Goal: Task Accomplishment & Management: Manage account settings

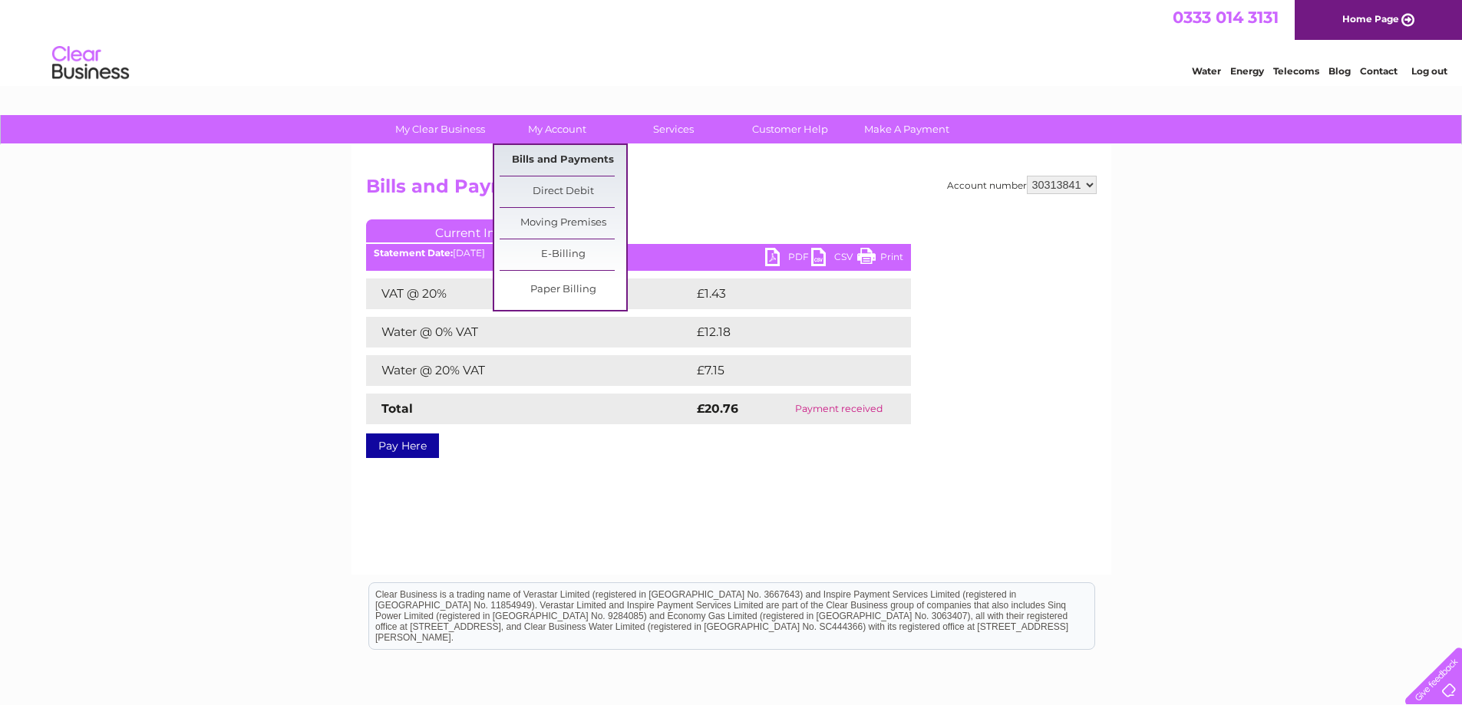
click at [565, 158] on link "Bills and Payments" at bounding box center [562, 160] width 127 height 31
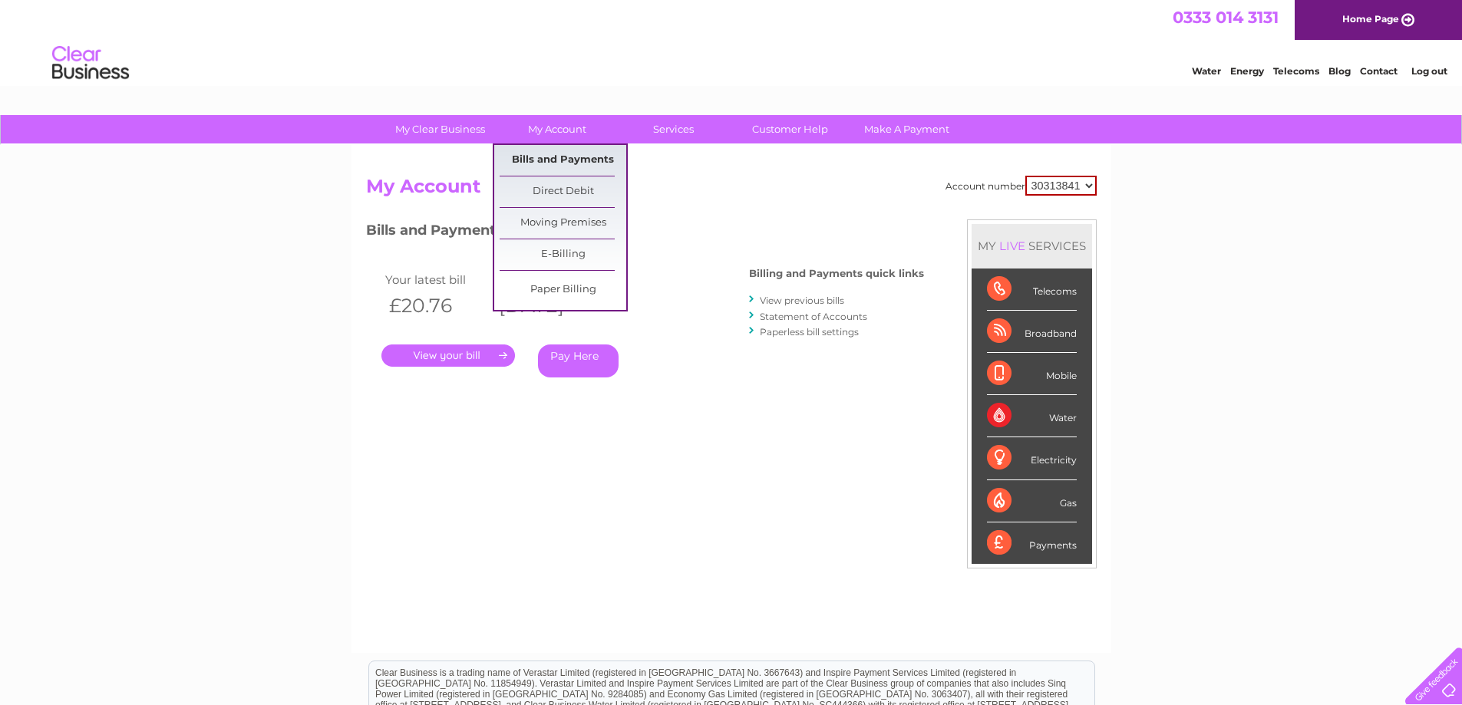
click at [556, 160] on link "Bills and Payments" at bounding box center [562, 160] width 127 height 31
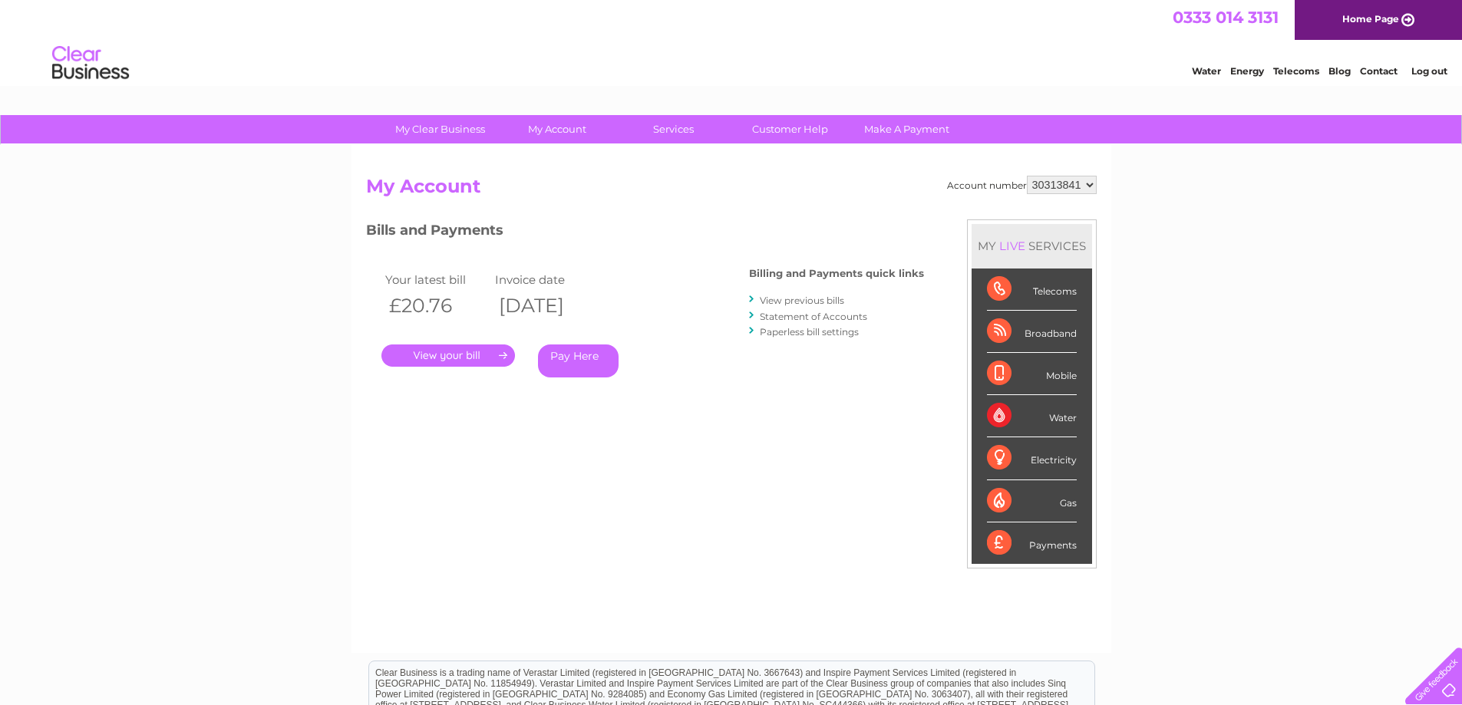
click at [486, 355] on link "." at bounding box center [448, 355] width 134 height 22
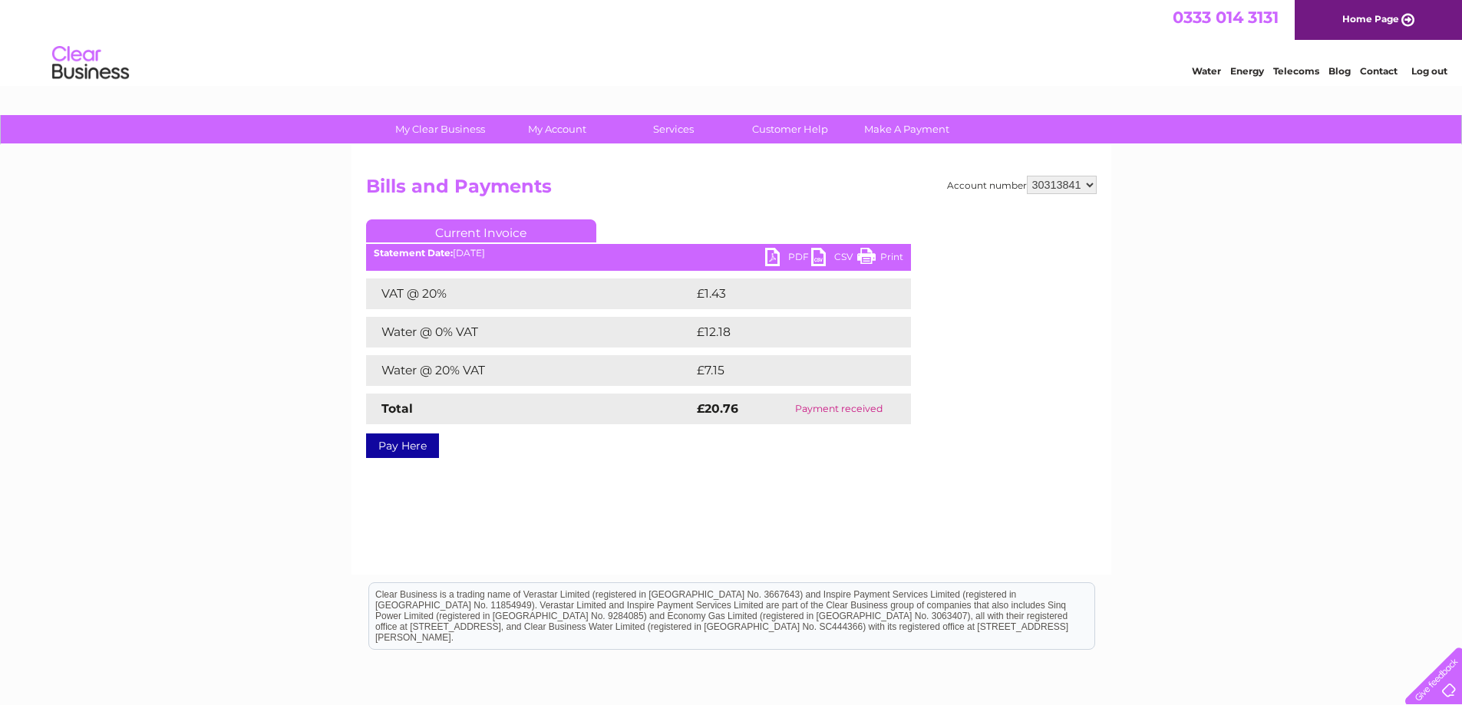
click at [790, 259] on link "PDF" at bounding box center [788, 259] width 46 height 22
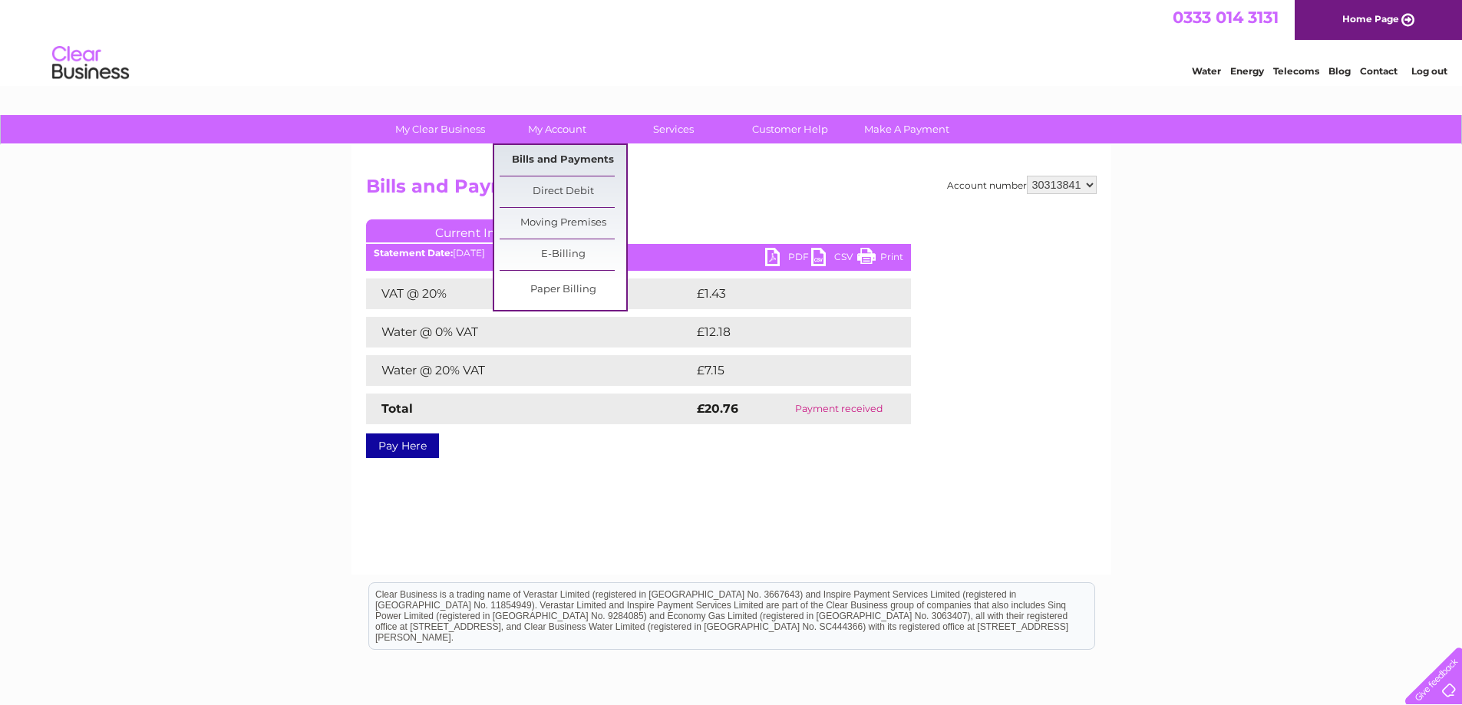
click at [561, 155] on link "Bills and Payments" at bounding box center [562, 160] width 127 height 31
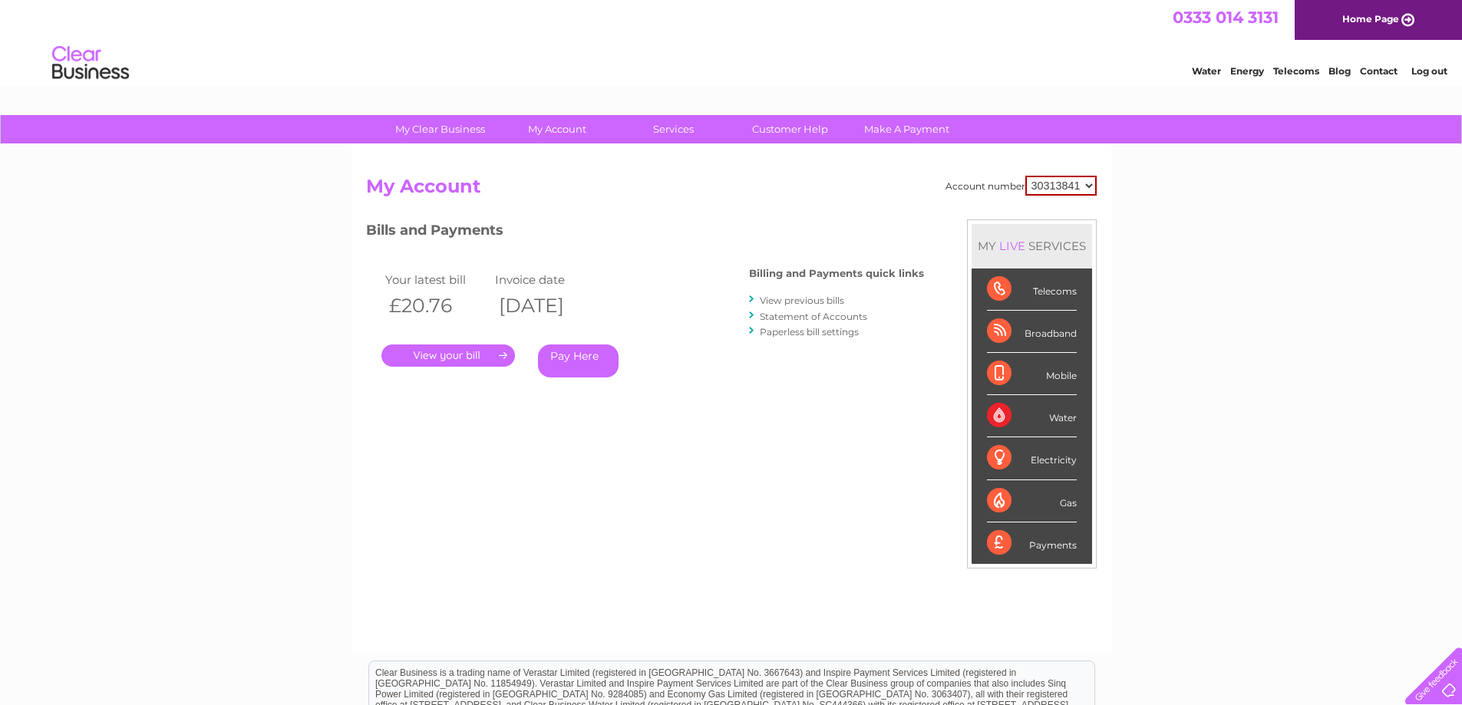
click at [806, 299] on link "View previous bills" at bounding box center [802, 301] width 84 height 12
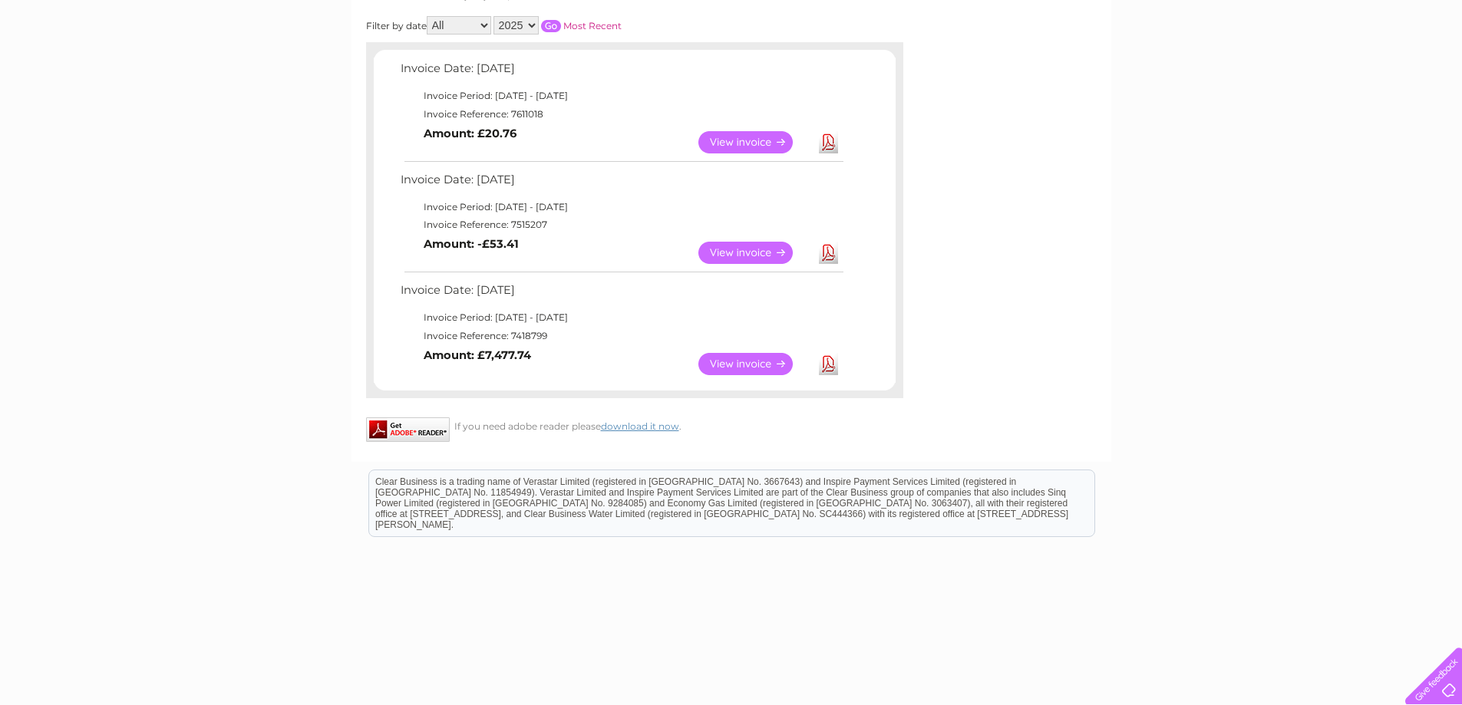
scroll to position [230, 0]
click at [733, 362] on link "View" at bounding box center [754, 363] width 113 height 22
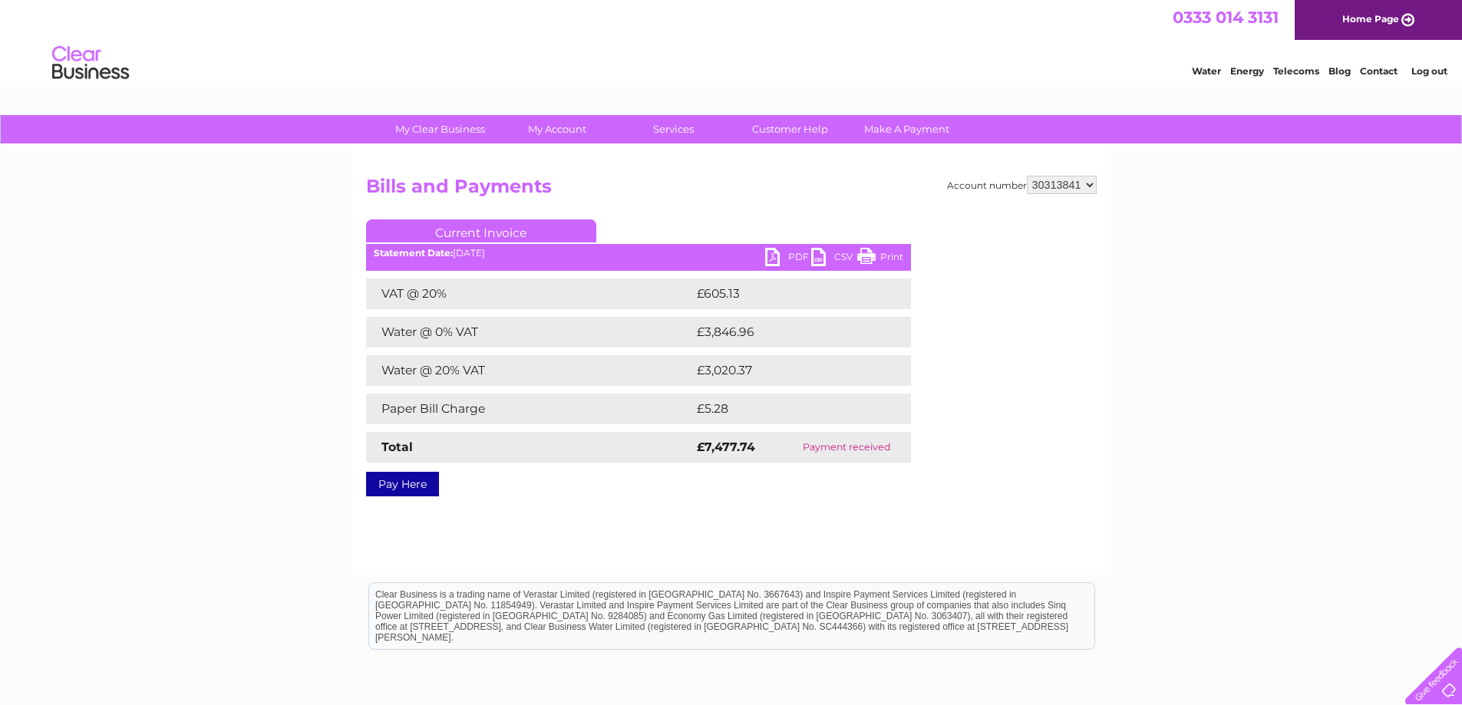
click at [778, 251] on link "PDF" at bounding box center [788, 259] width 46 height 22
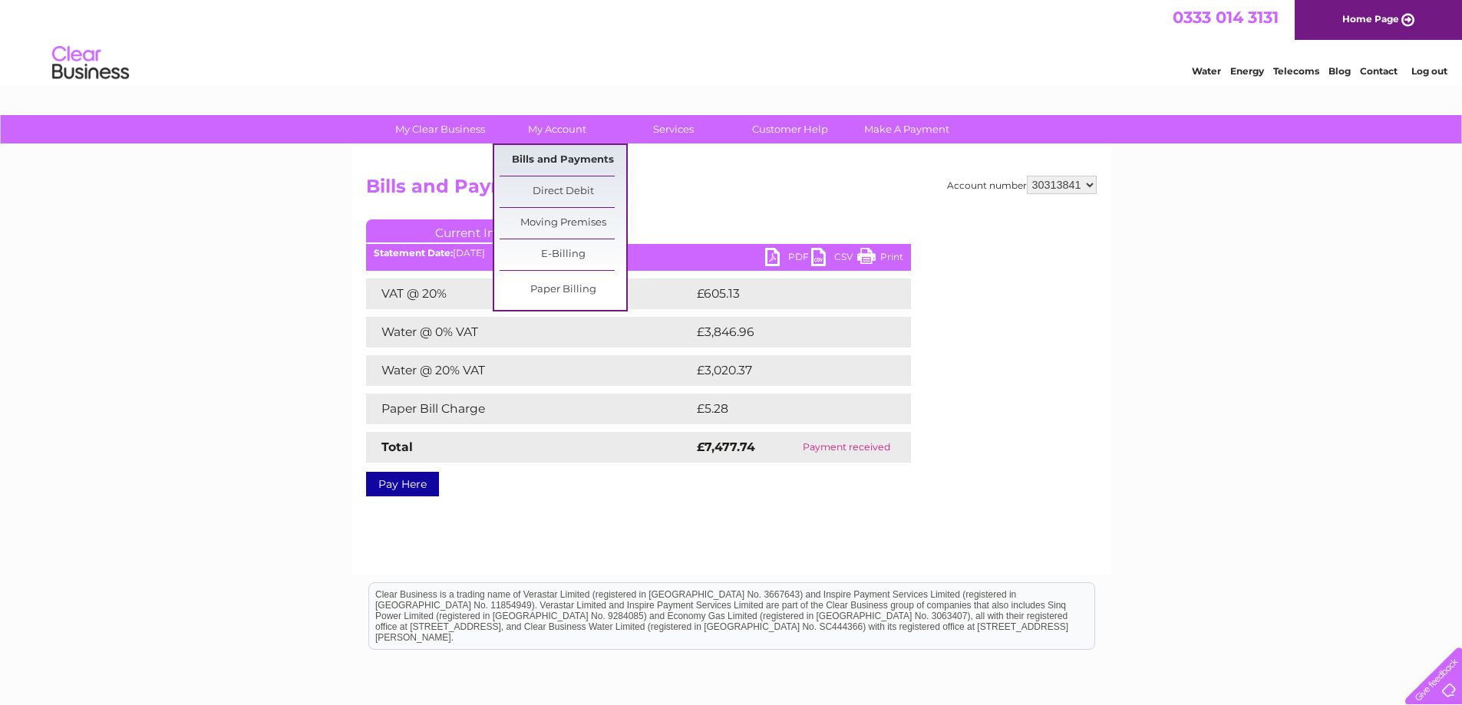
click at [564, 153] on link "Bills and Payments" at bounding box center [562, 160] width 127 height 31
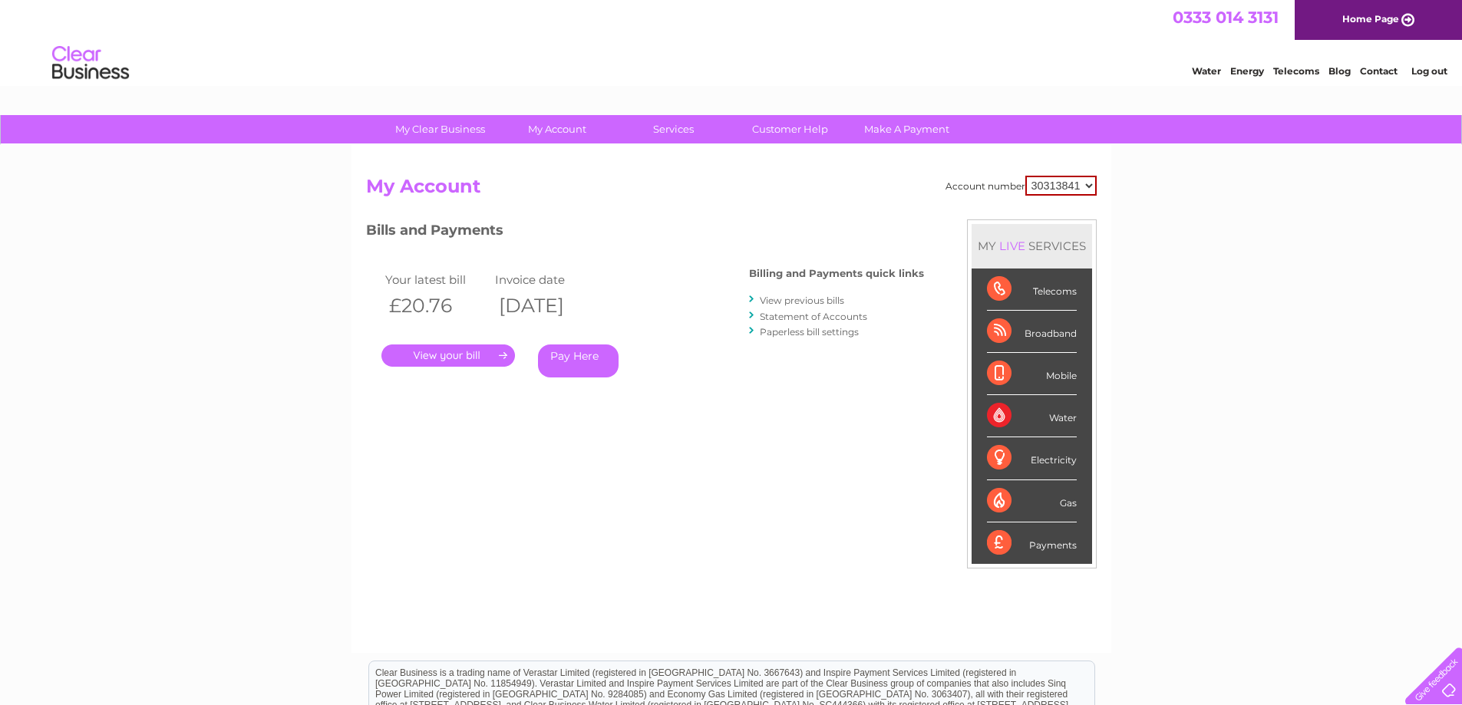
click at [798, 301] on link "View previous bills" at bounding box center [802, 301] width 84 height 12
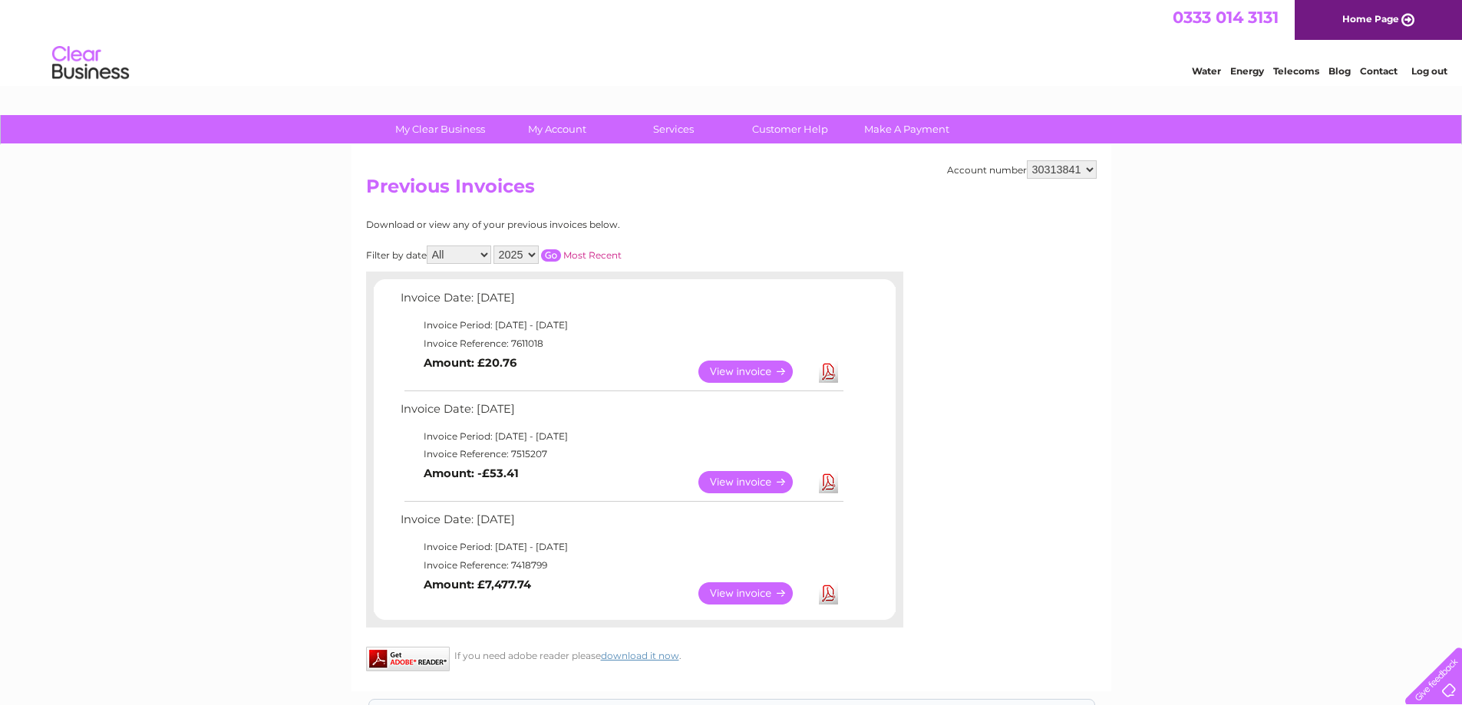
click at [753, 477] on link "View" at bounding box center [754, 482] width 113 height 22
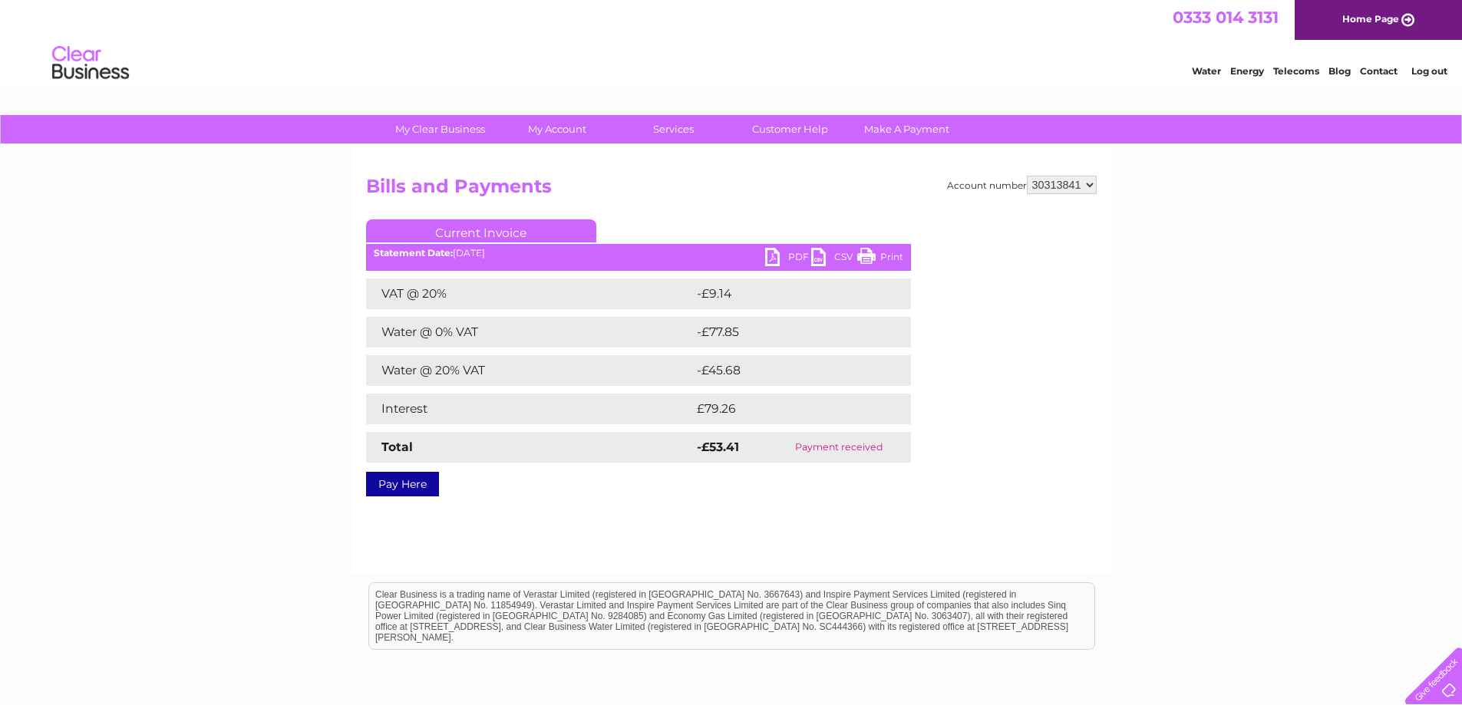
click at [780, 255] on link "PDF" at bounding box center [788, 259] width 46 height 22
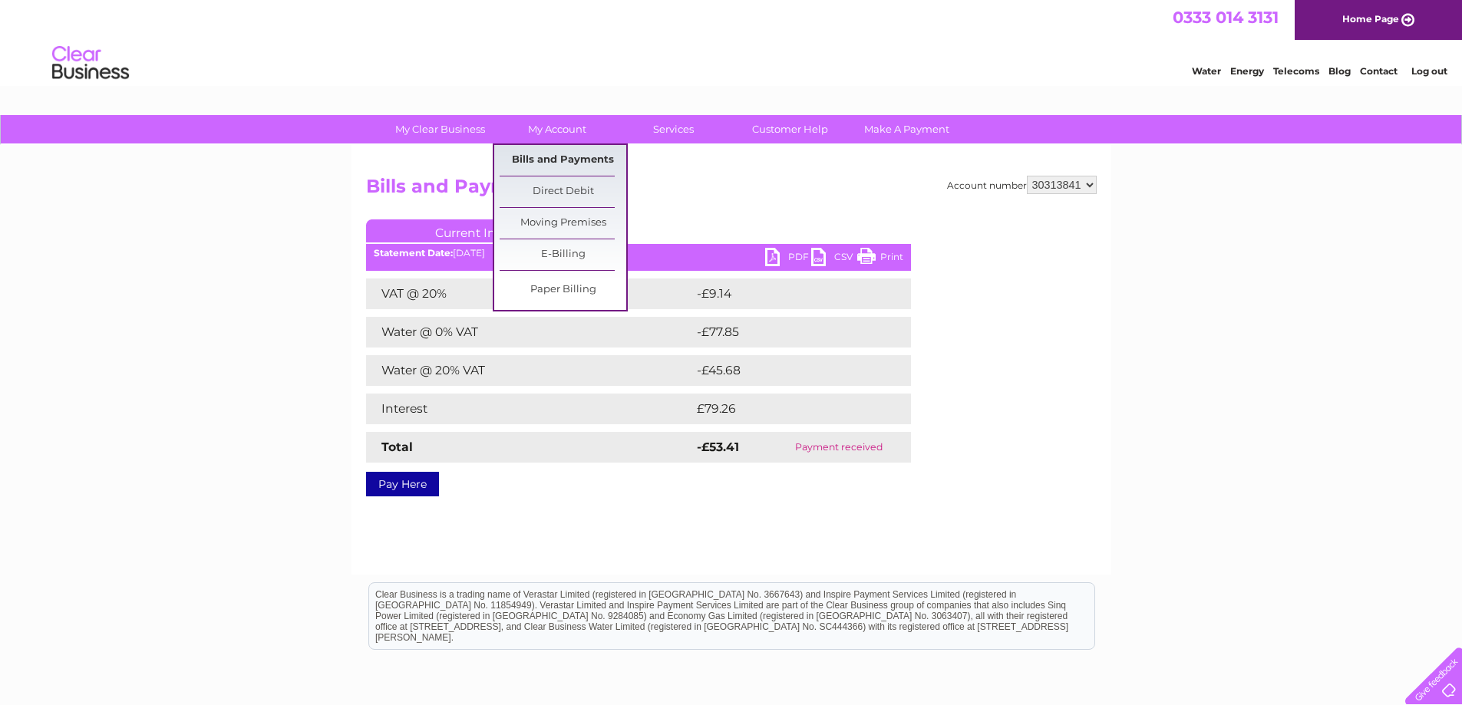
click at [564, 154] on link "Bills and Payments" at bounding box center [562, 160] width 127 height 31
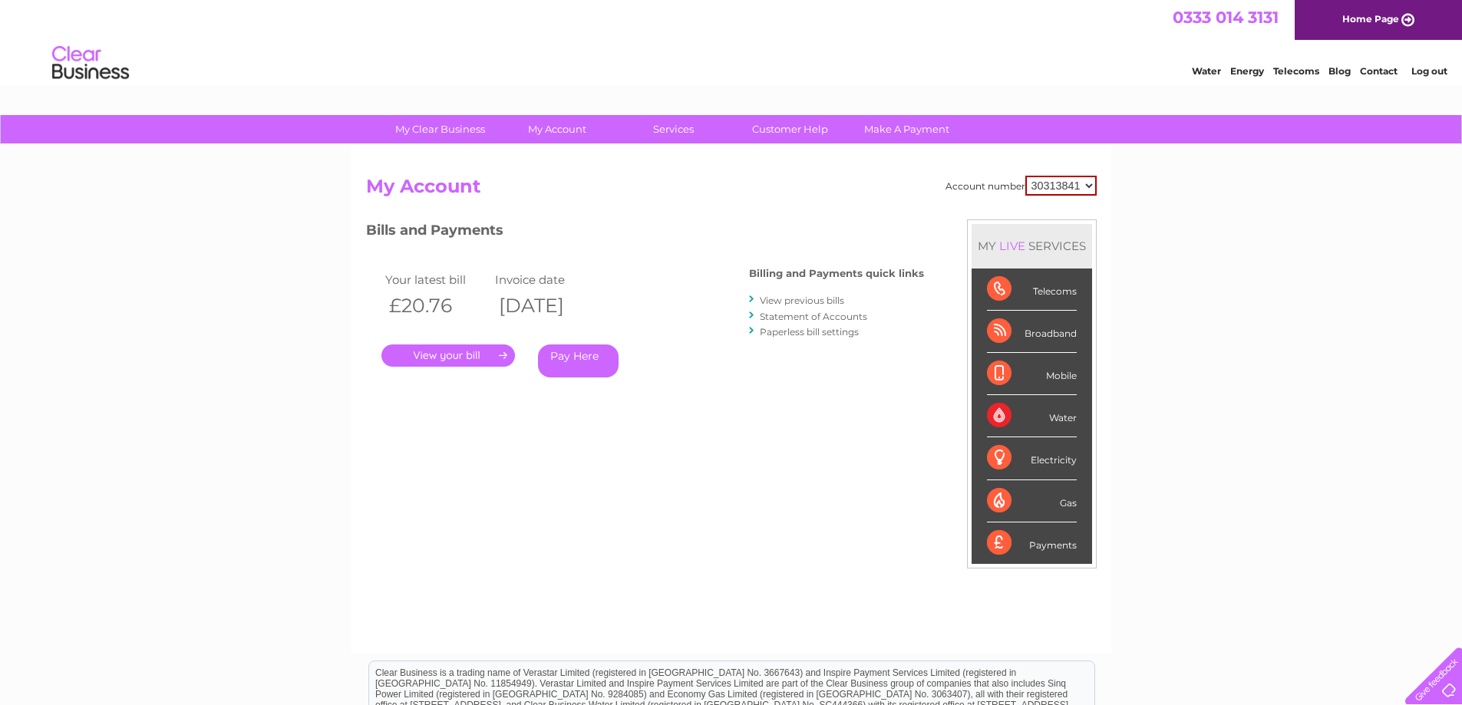
click at [795, 299] on link "View previous bills" at bounding box center [802, 301] width 84 height 12
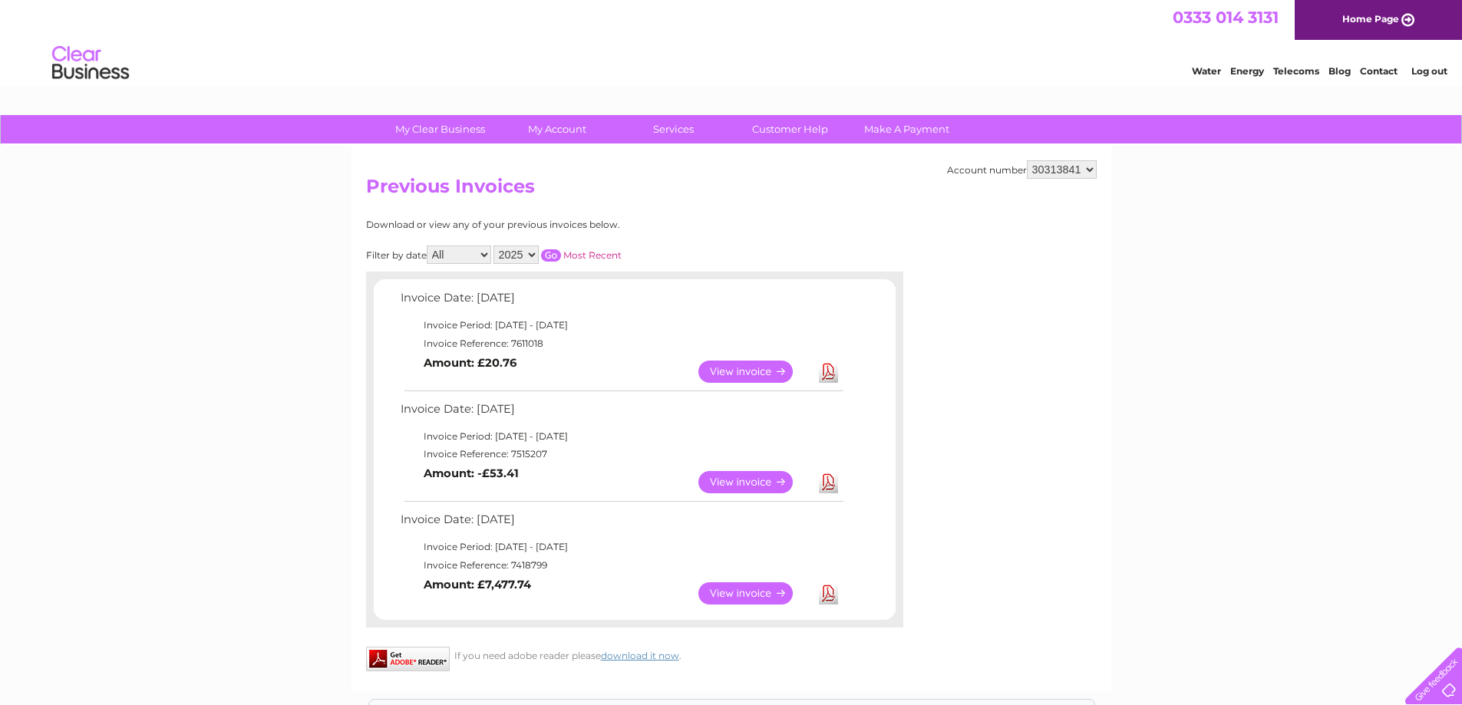
click at [733, 482] on link "View" at bounding box center [754, 482] width 113 height 22
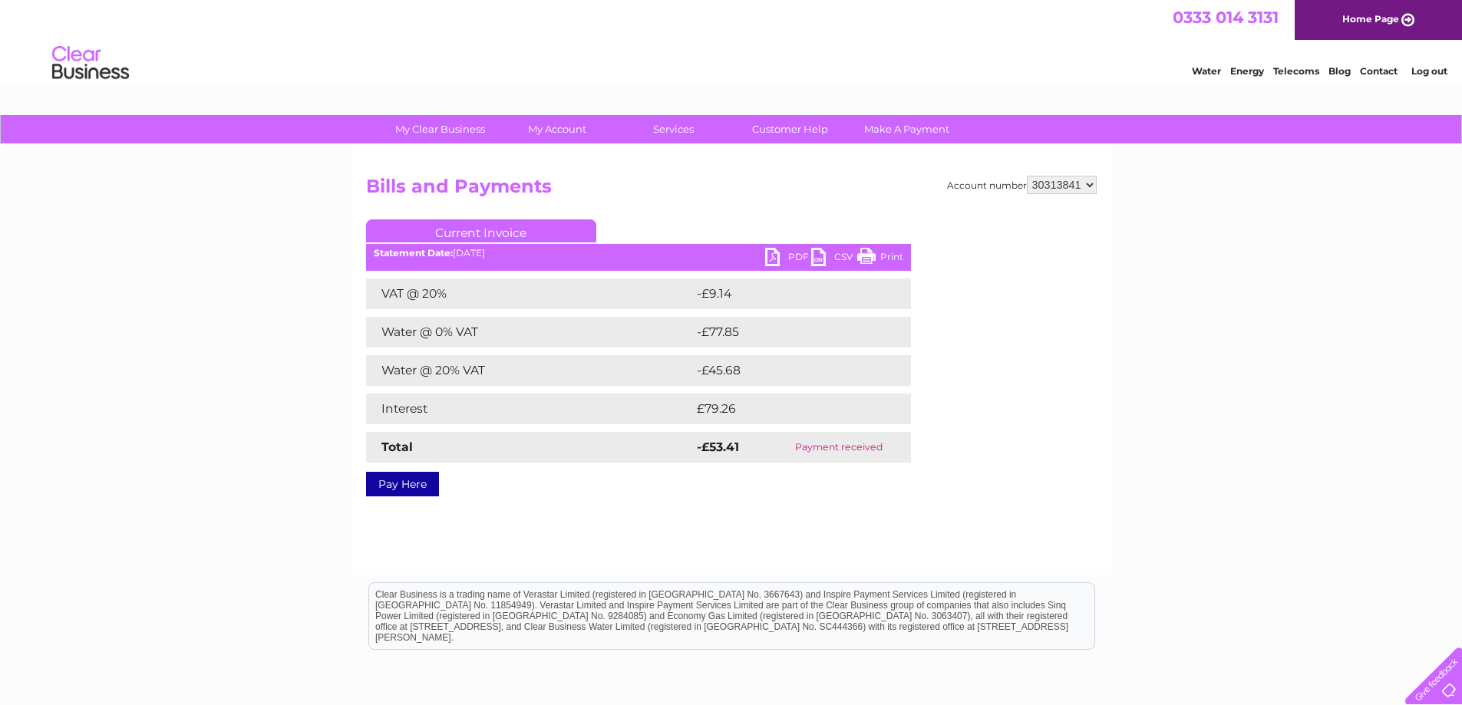
click at [781, 255] on link "PDF" at bounding box center [788, 259] width 46 height 22
click at [0, 0] on link "Bills and Payments" at bounding box center [0, 0] width 0 height 0
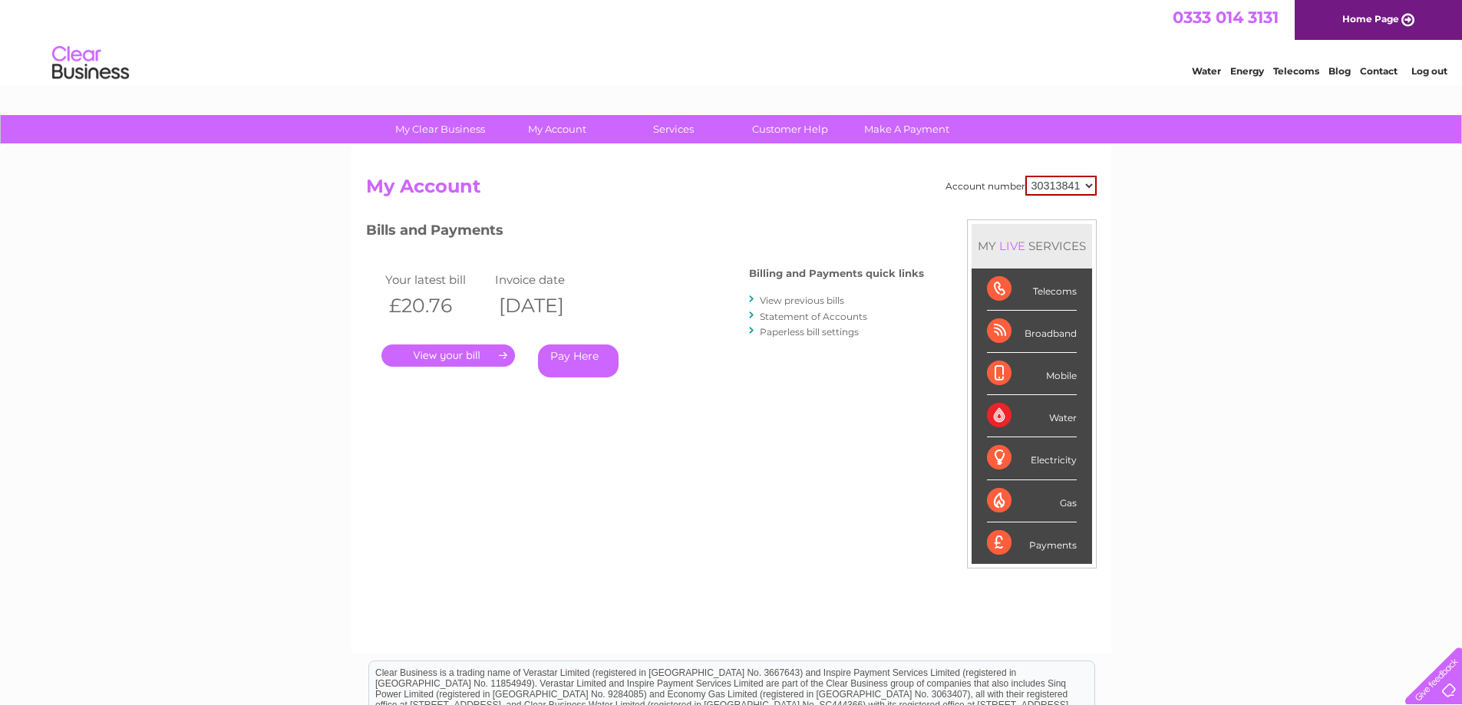
click at [837, 295] on link "View previous bills" at bounding box center [802, 301] width 84 height 12
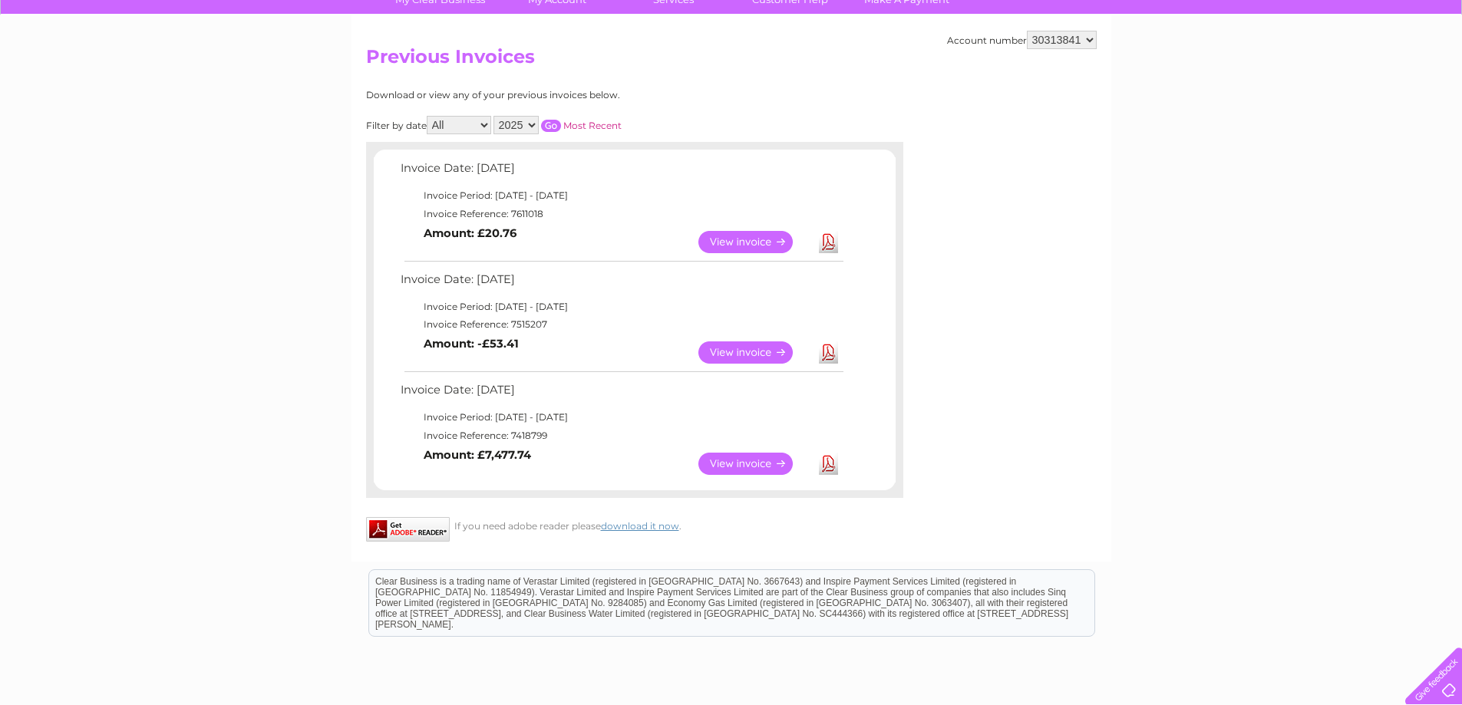
scroll to position [153, 0]
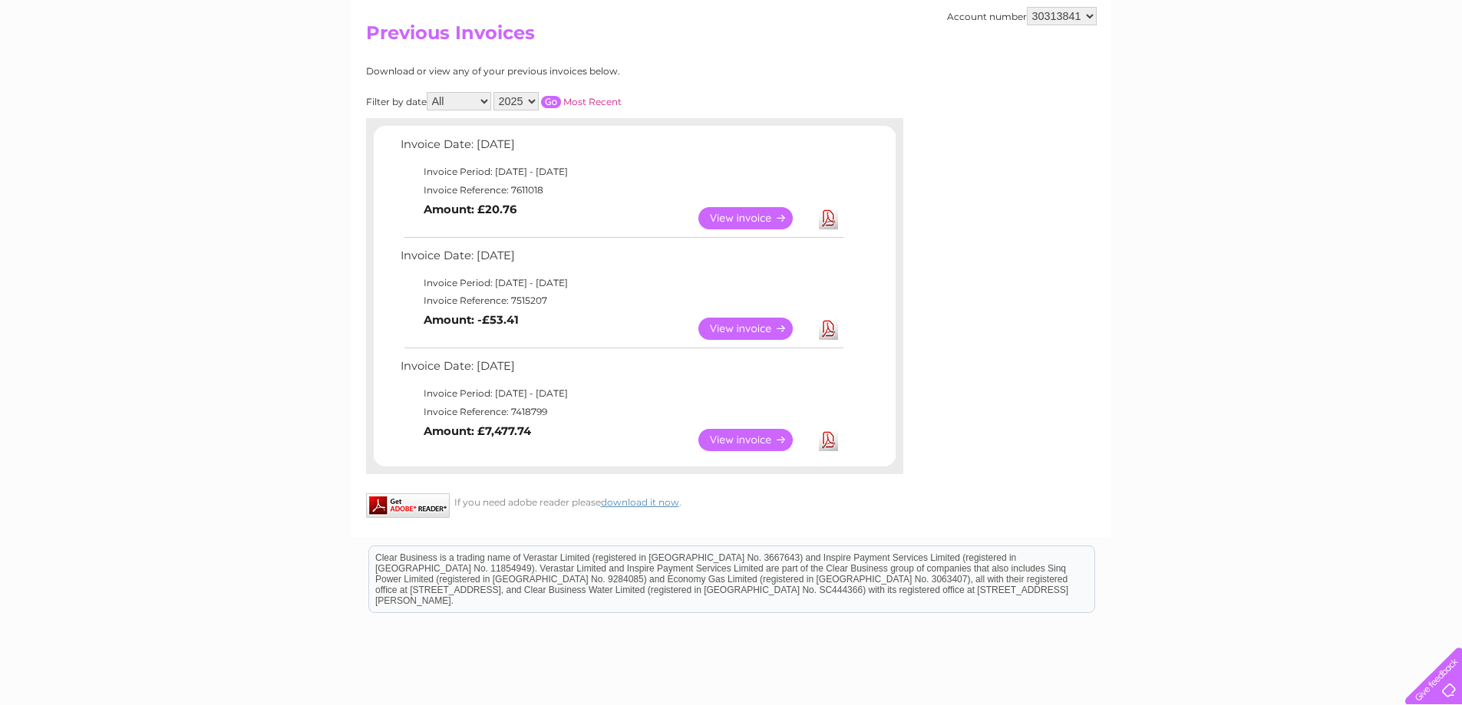
click at [742, 442] on link "View" at bounding box center [754, 440] width 113 height 22
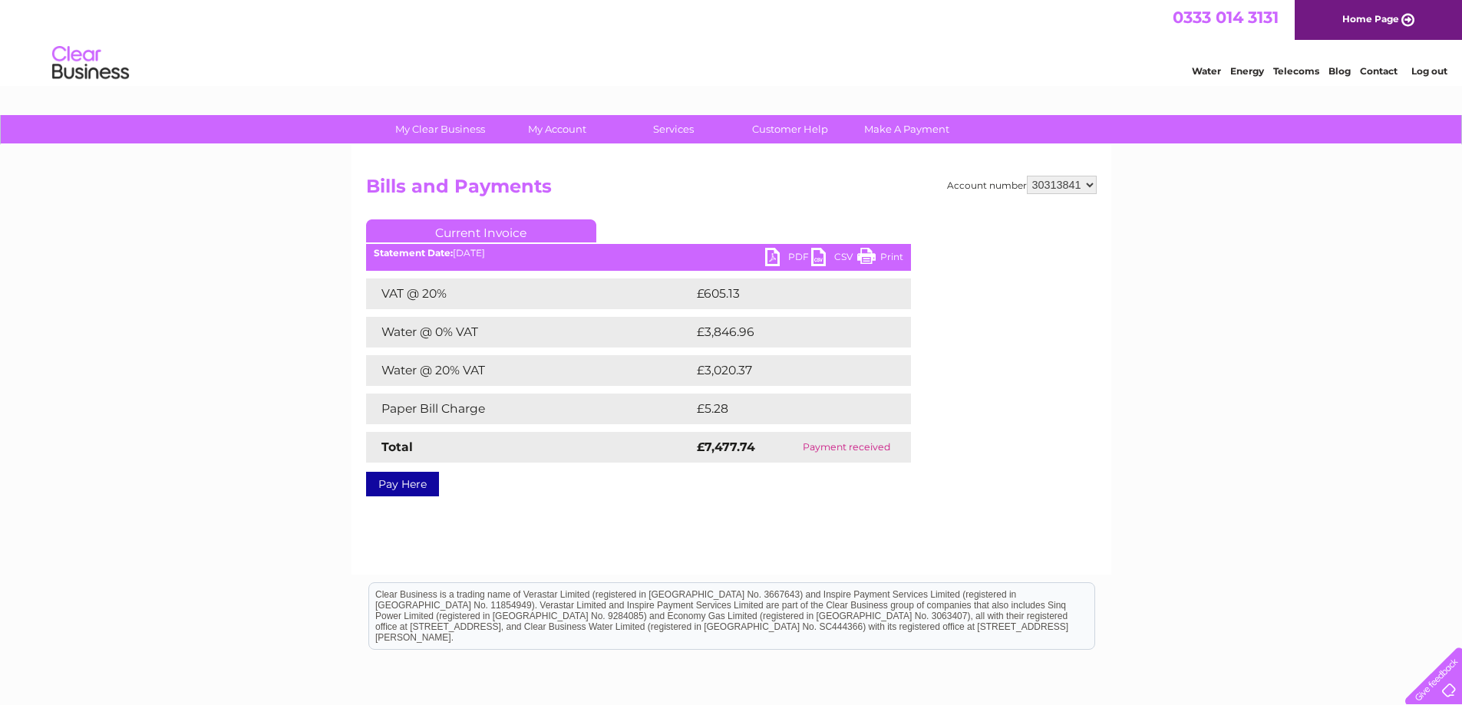
click at [783, 253] on link "PDF" at bounding box center [788, 259] width 46 height 22
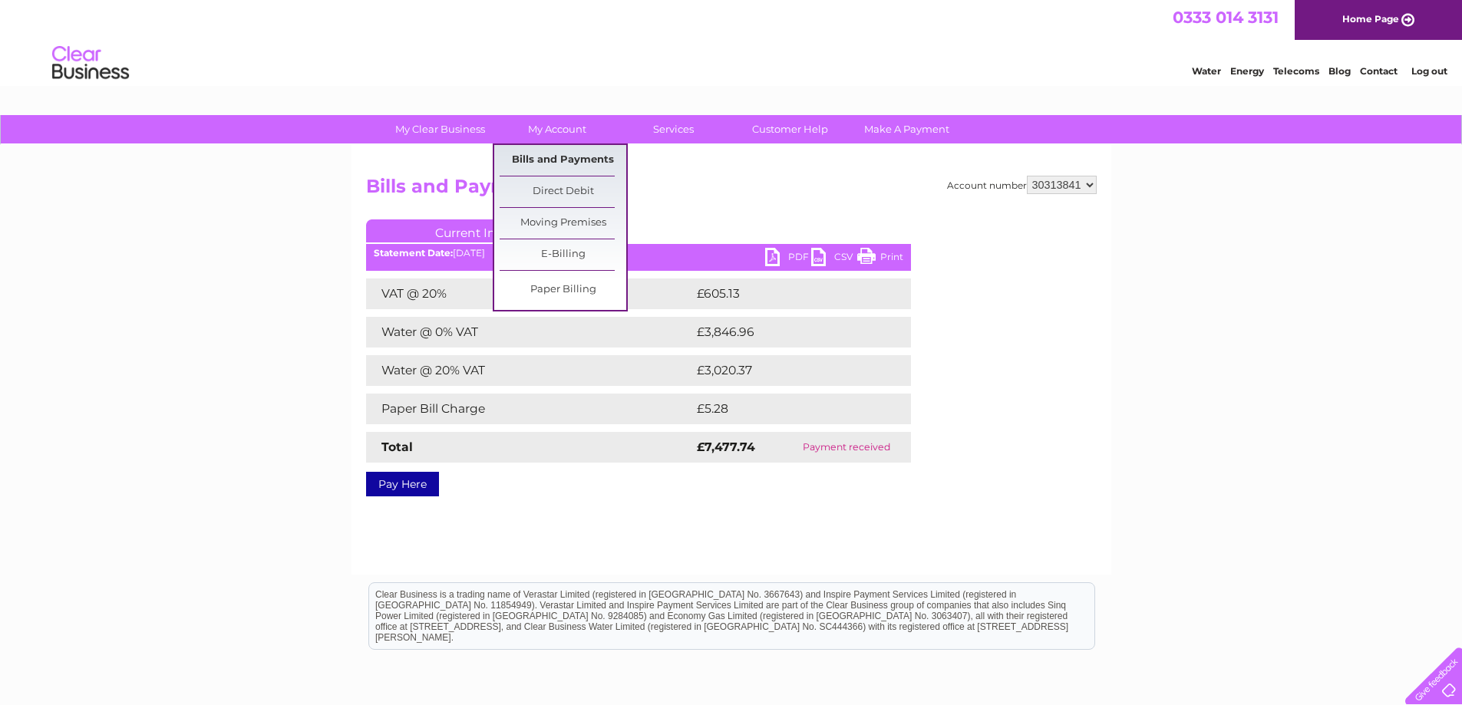
click at [555, 155] on link "Bills and Payments" at bounding box center [562, 160] width 127 height 31
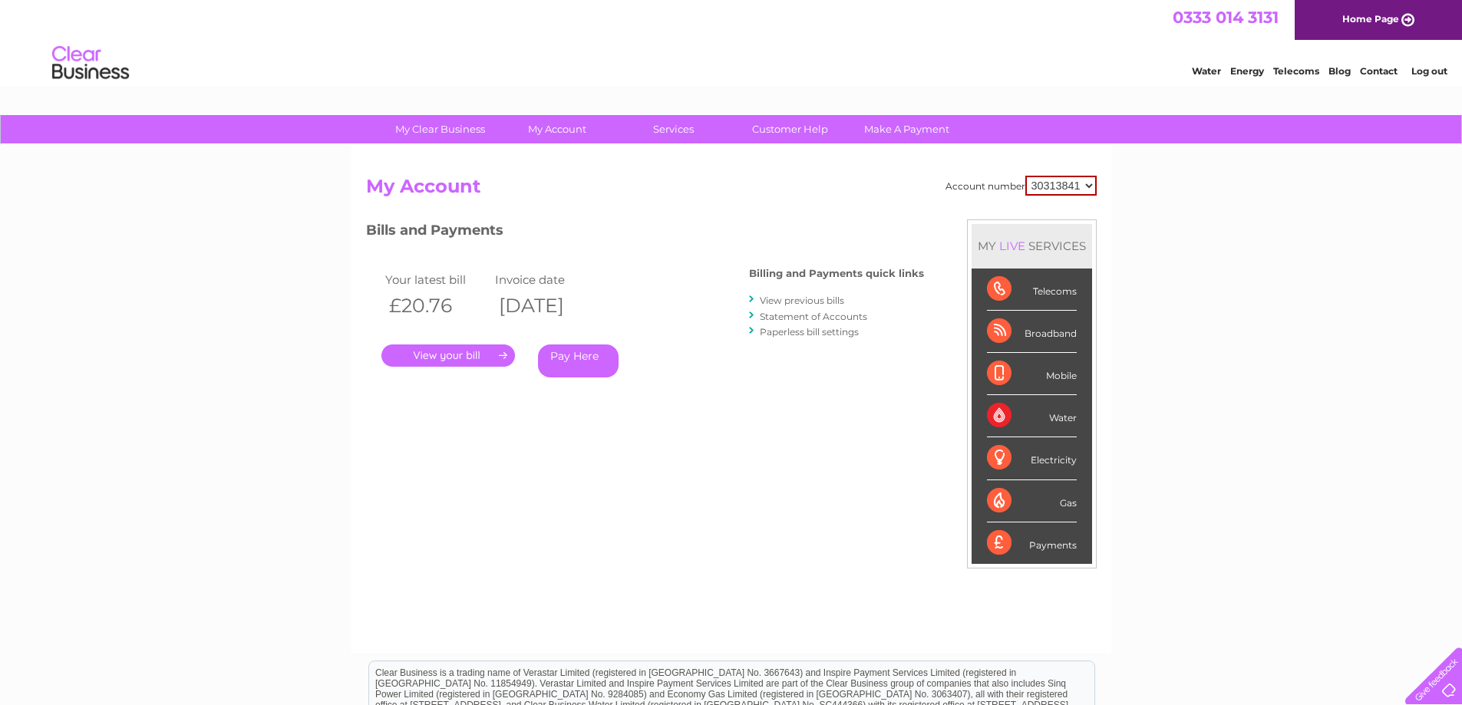
click at [767, 299] on link "View previous bills" at bounding box center [802, 301] width 84 height 12
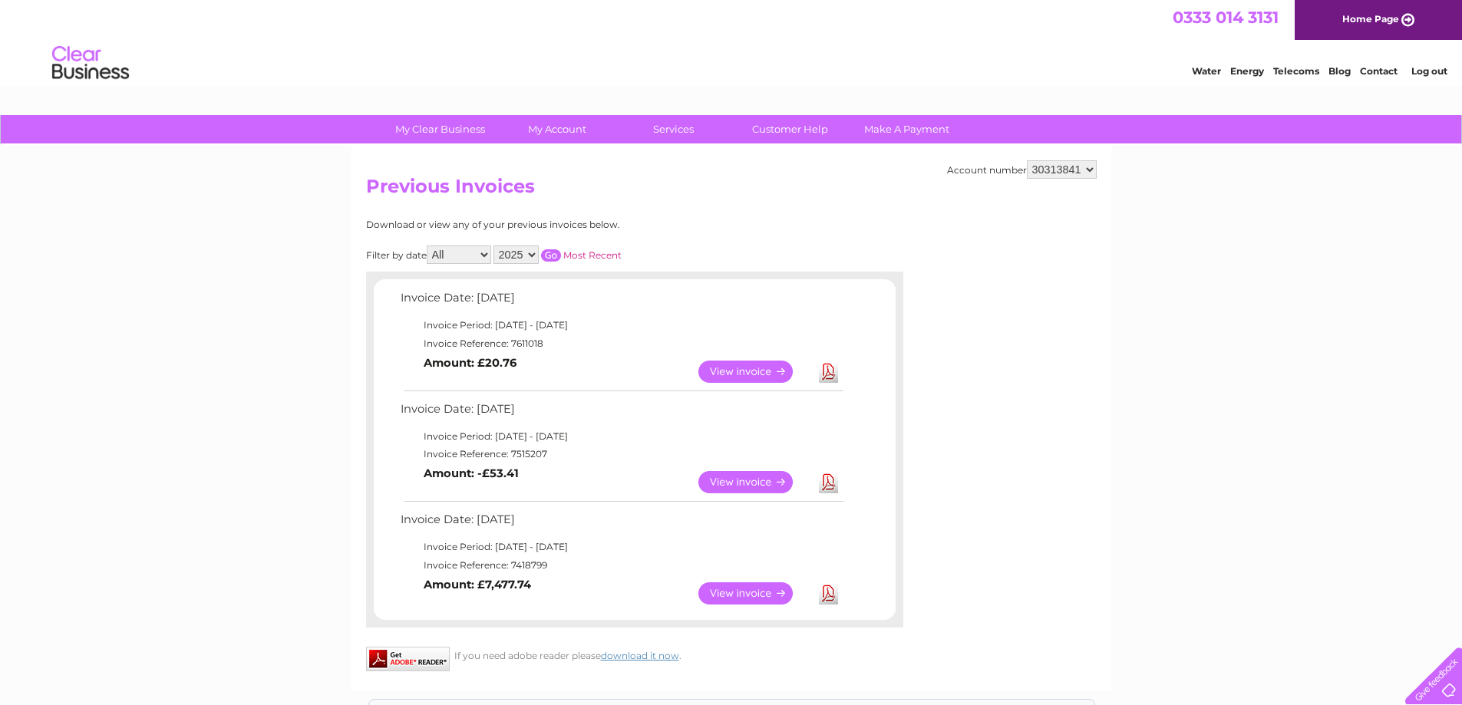
click at [737, 362] on link "View" at bounding box center [754, 372] width 113 height 22
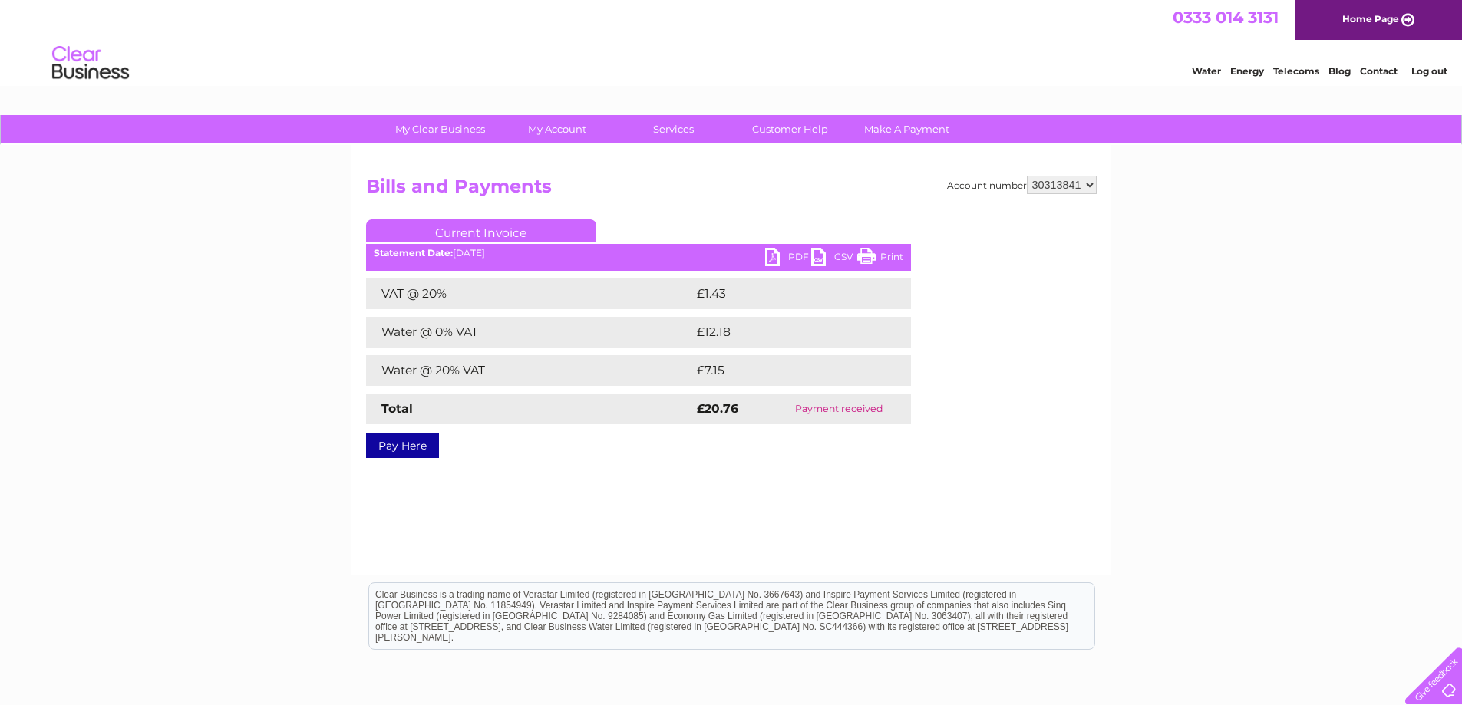
click at [798, 253] on link "PDF" at bounding box center [788, 259] width 46 height 22
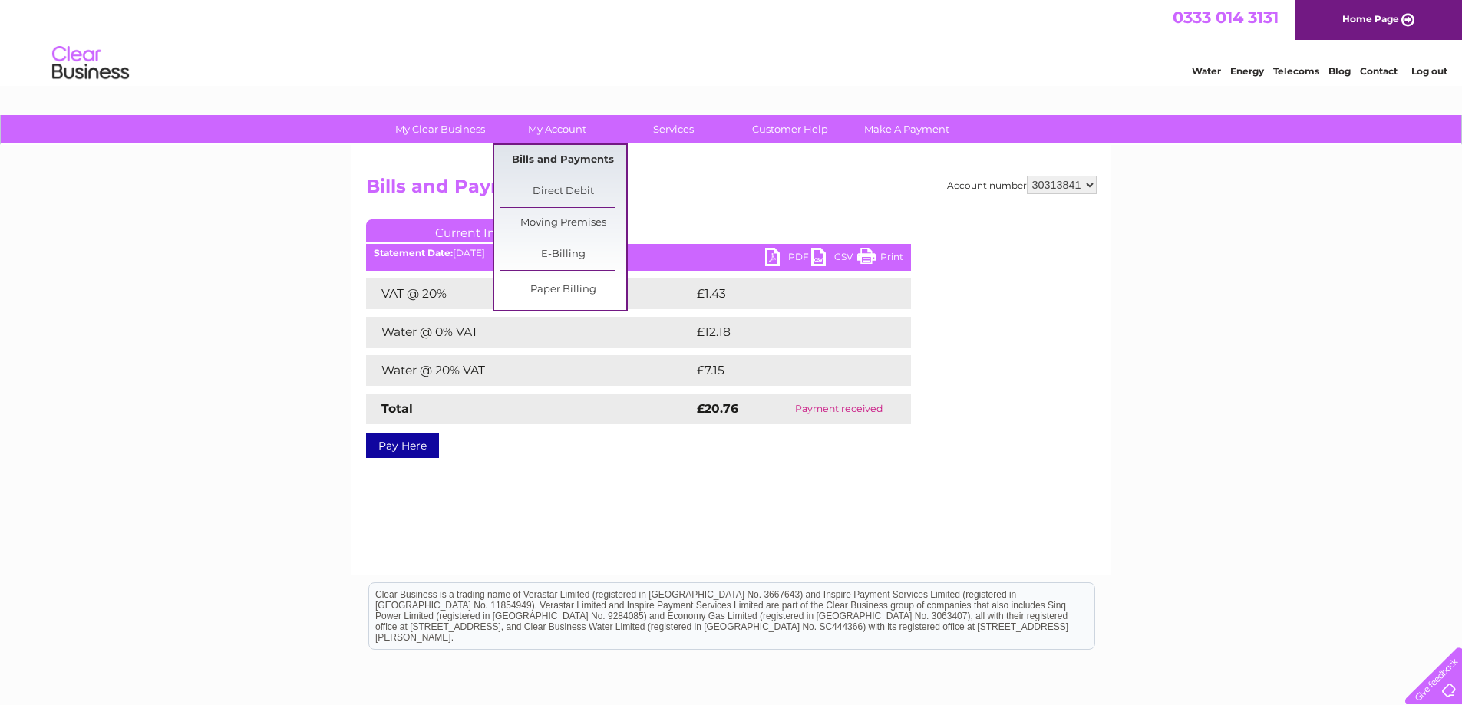
click at [534, 150] on link "Bills and Payments" at bounding box center [562, 160] width 127 height 31
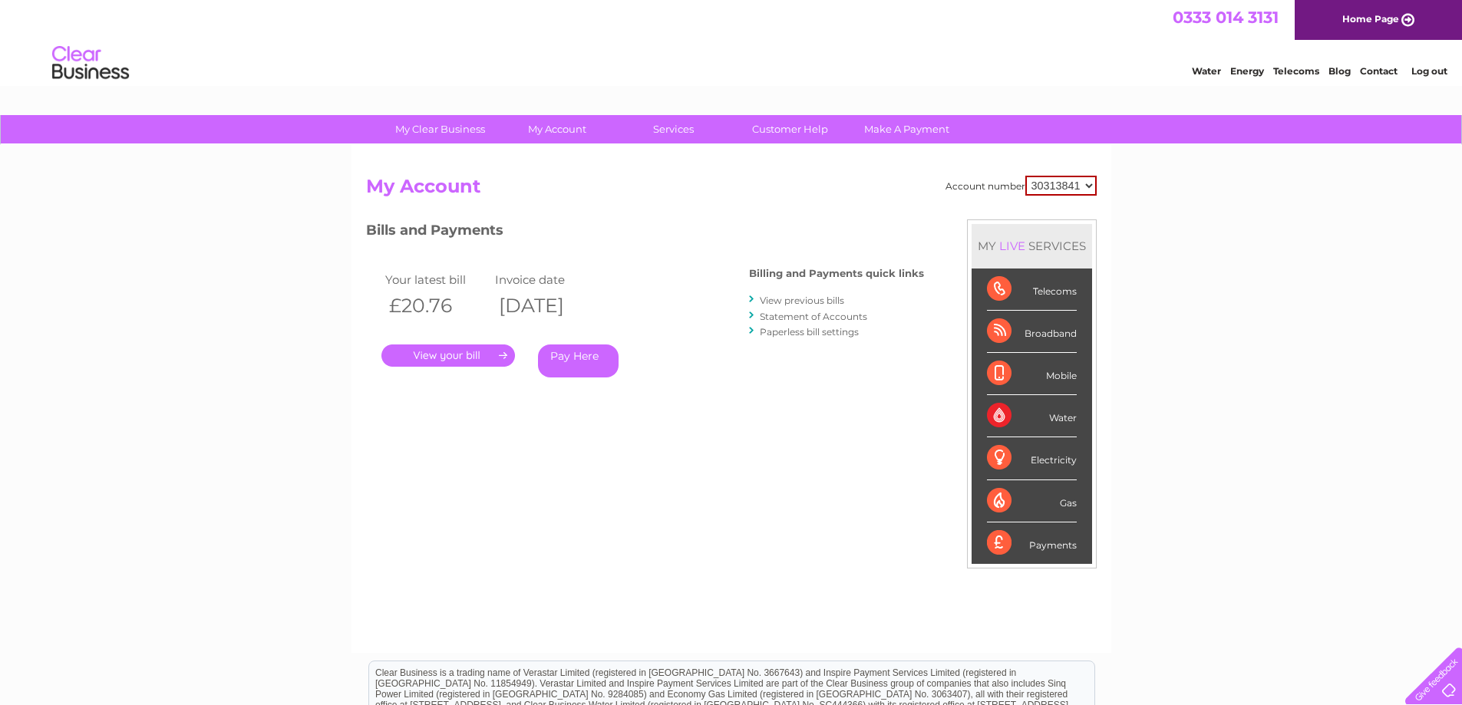
click at [811, 298] on link "View previous bills" at bounding box center [802, 301] width 84 height 12
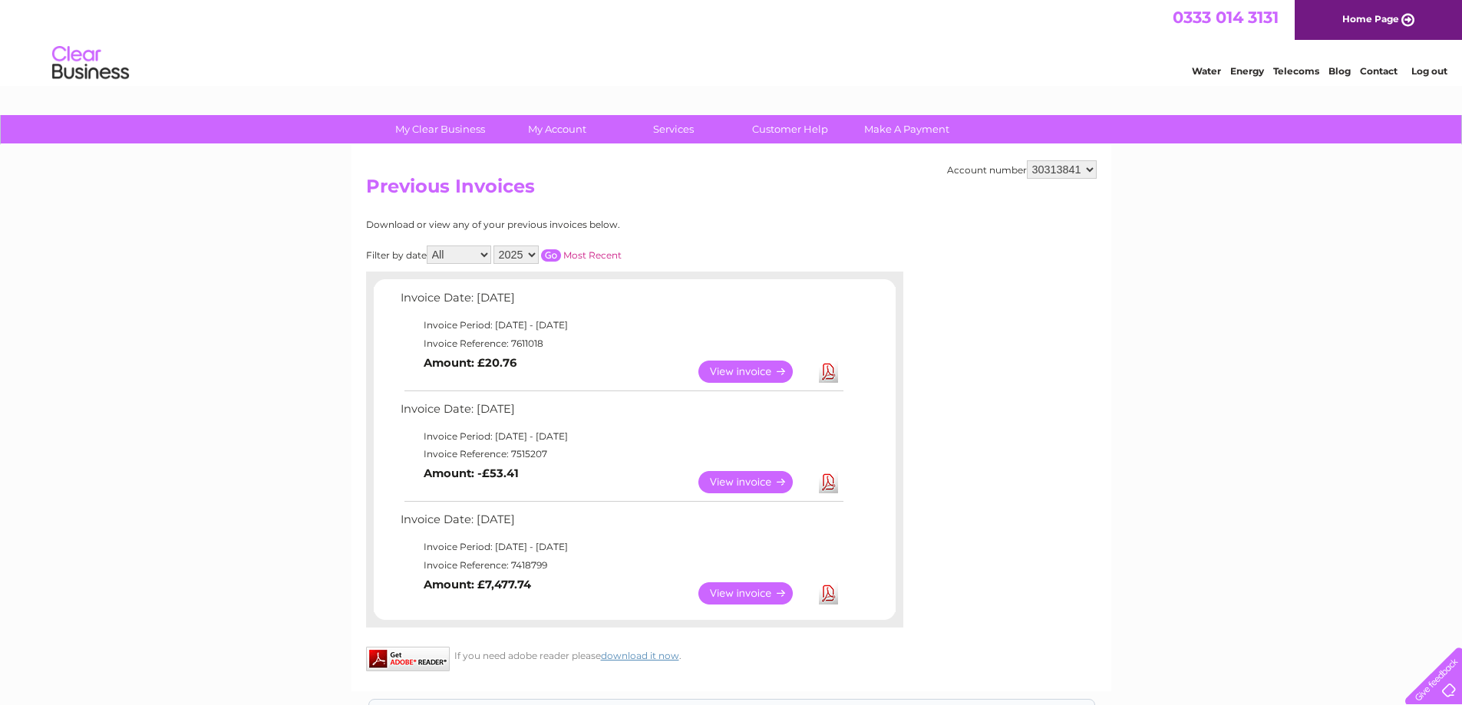
click at [770, 477] on link "View" at bounding box center [754, 482] width 113 height 22
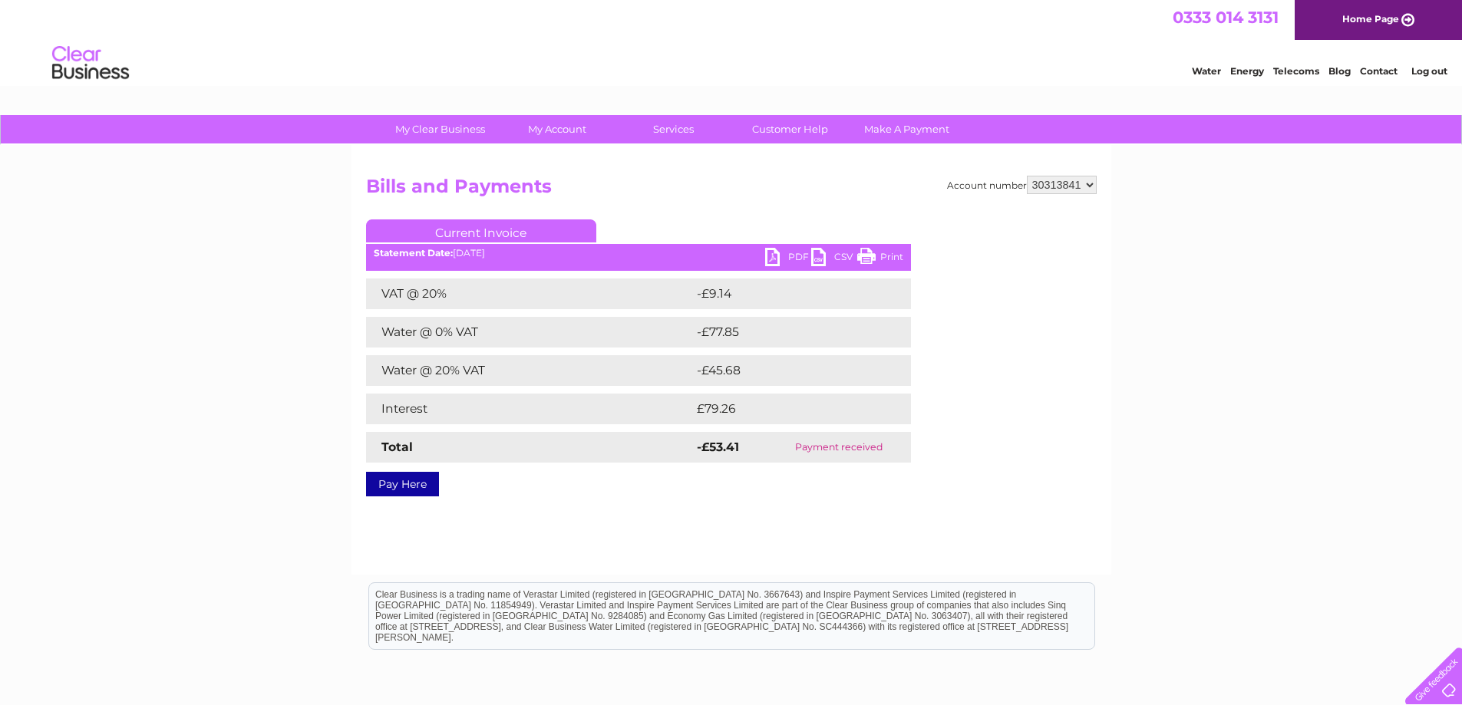
click at [796, 253] on link "PDF" at bounding box center [788, 259] width 46 height 22
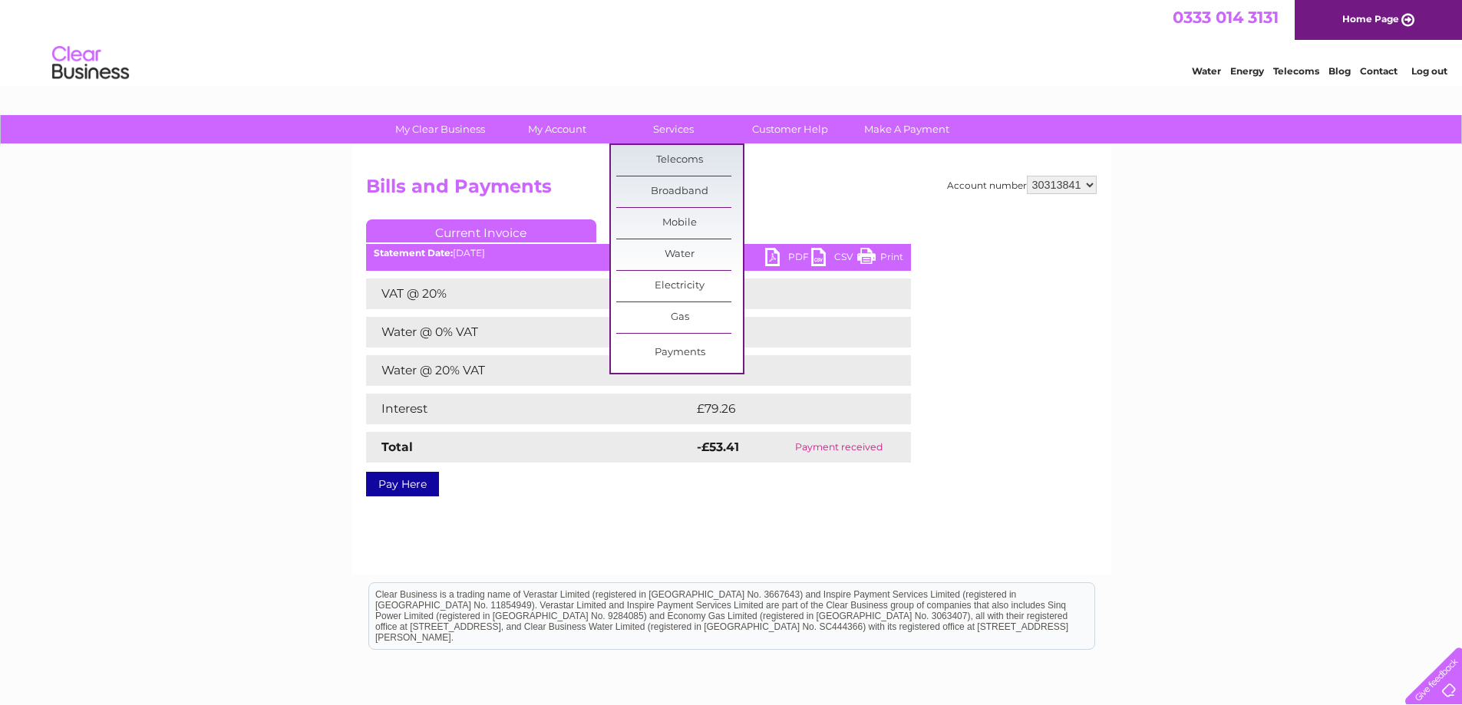
click at [542, 160] on div "My Clear Business Login Details My Details My Preferences Link Account My Accou…" at bounding box center [731, 476] width 1462 height 722
click at [0, 0] on link "Bills and Payments" at bounding box center [0, 0] width 0 height 0
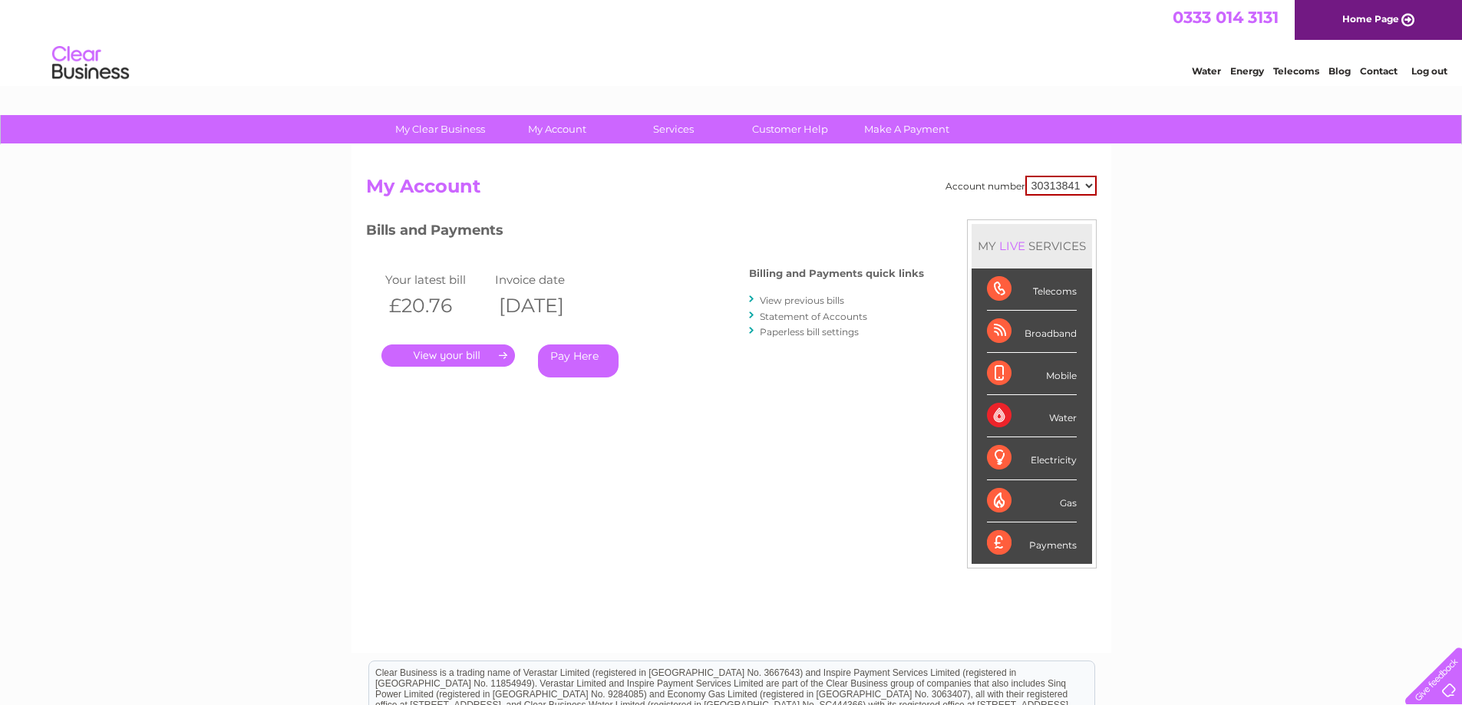
click at [791, 298] on link "View previous bills" at bounding box center [802, 301] width 84 height 12
